Goal: Find specific fact: Find specific fact

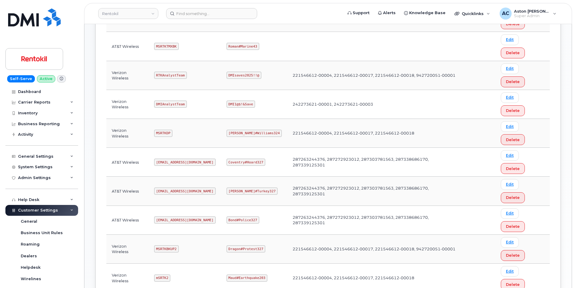
scroll to position [236, 0]
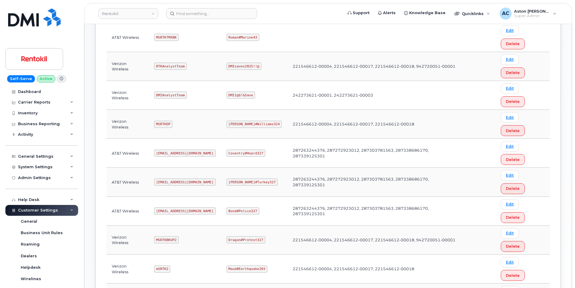
copy code "Gaza#Sarkar43"
click at [321, 17] on form at bounding box center [252, 13] width 173 height 11
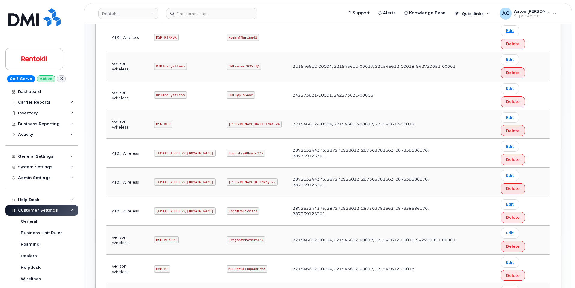
scroll to position [49, 0]
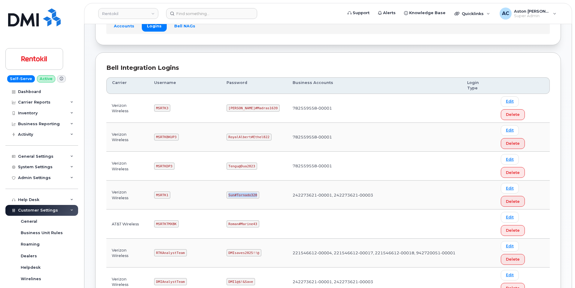
drag, startPoint x: 230, startPoint y: 142, endPoint x: 258, endPoint y: 144, distance: 28.0
click at [258, 191] on code "Sun#Tornado320" at bounding box center [243, 194] width 33 height 7
copy code "Sun#Tornado320"
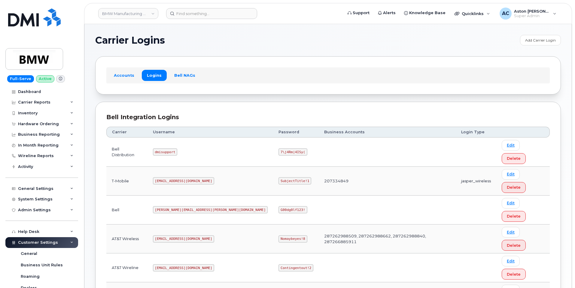
click at [279, 177] on code "SubjectTitle!1" at bounding box center [295, 180] width 33 height 7
copy code "SubjectTitle!1"
